Goal: Navigation & Orientation: Find specific page/section

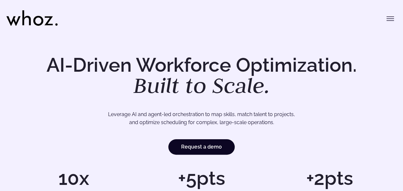
click at [384, 20] on button "Toggle menu" at bounding box center [390, 18] width 13 height 13
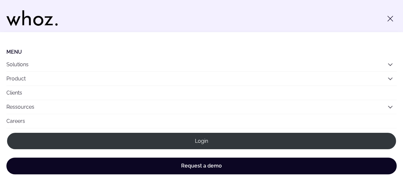
click at [390, 20] on icon "Toggle menu" at bounding box center [391, 19] width 8 height 8
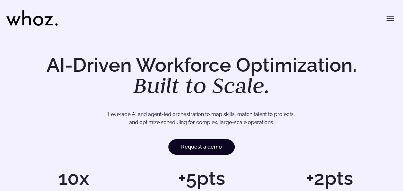
click at [390, 15] on icon "Toggle menu" at bounding box center [391, 19] width 8 height 8
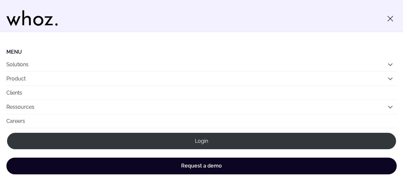
click at [143, 11] on div "Menu Solutions Industries IT Services Consulting Engineering Company size Large…" at bounding box center [201, 16] width 391 height 32
